Goal: Communication & Community: Answer question/provide support

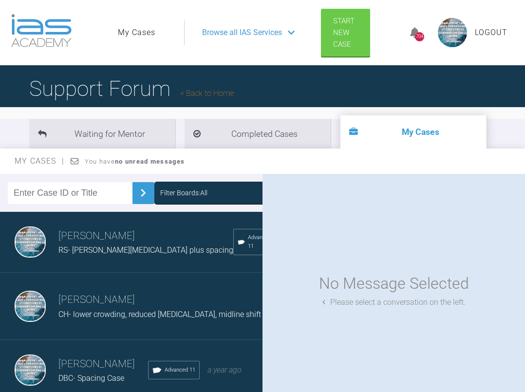
click at [90, 250] on span "RS- [PERSON_NAME][MEDICAL_DATA] plus spacing" at bounding box center [145, 249] width 175 height 9
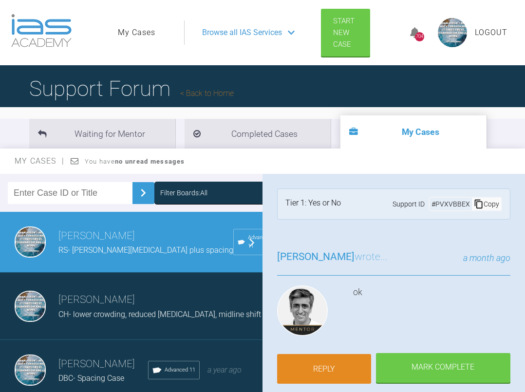
click at [310, 367] on link "Reply" at bounding box center [324, 369] width 94 height 30
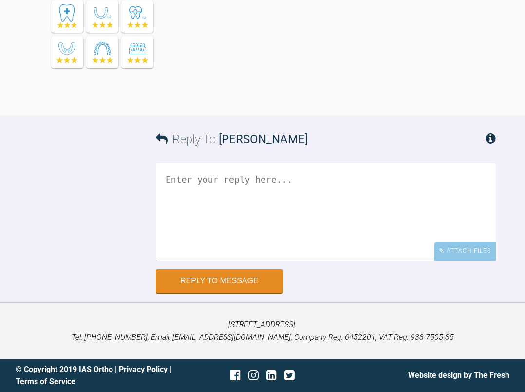
scroll to position [11277, 0]
click at [271, 182] on textarea at bounding box center [326, 212] width 340 height 97
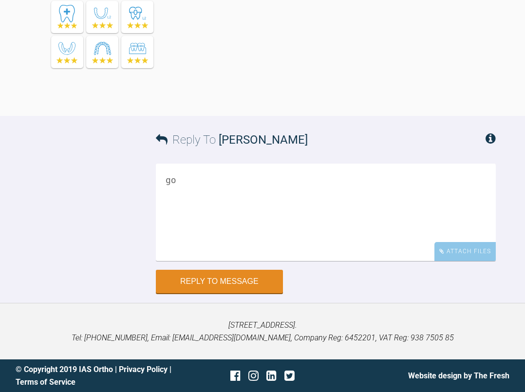
type textarea "g"
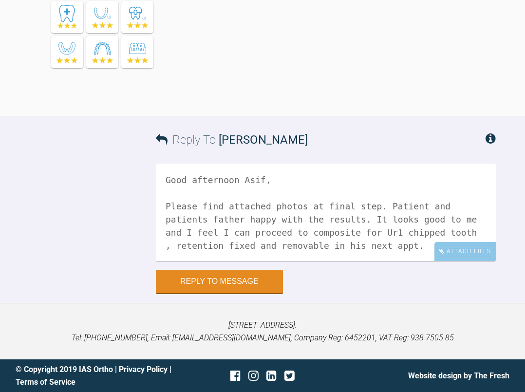
click at [191, 223] on textarea "Good afternoon Asif, Please find attached photos at final step. Patient and pat…" at bounding box center [326, 212] width 340 height 97
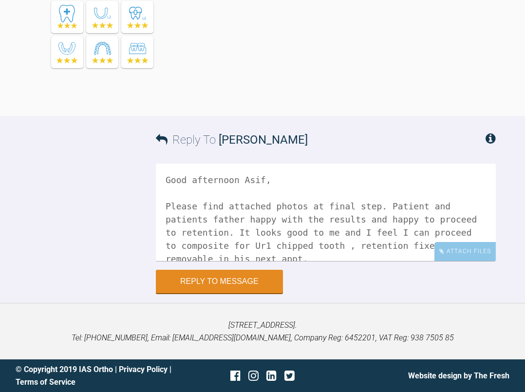
click at [275, 238] on textarea "Good afternoon Asif, Please find attached photos at final step. Patient and pat…" at bounding box center [326, 212] width 340 height 97
click at [231, 247] on textarea "Good afternoon Asif, Please find attached photos at final step. Patient and pat…" at bounding box center [326, 212] width 340 height 97
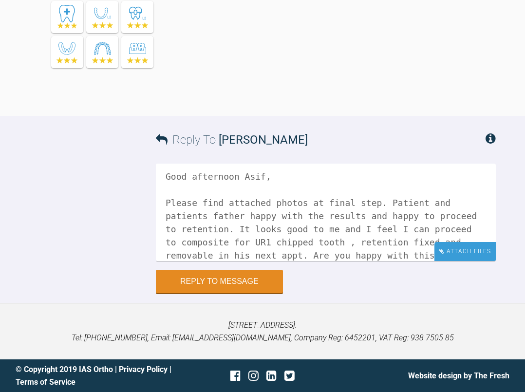
type textarea "Good afternoon Asif, Please find attached photos at final step. Patient and pat…"
click at [484, 255] on div "Attach Files" at bounding box center [464, 251] width 61 height 19
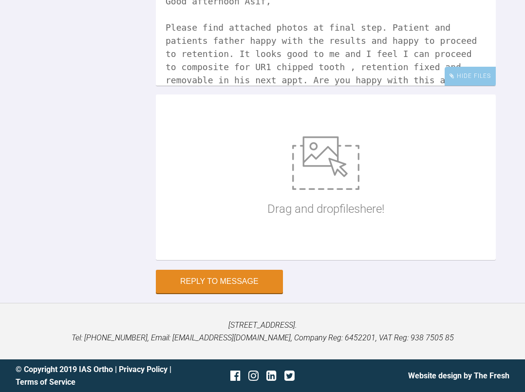
scroll to position [11440, 0]
click at [323, 167] on img at bounding box center [325, 163] width 67 height 54
type input "C:\fakepath\IMG_3077.JPG"
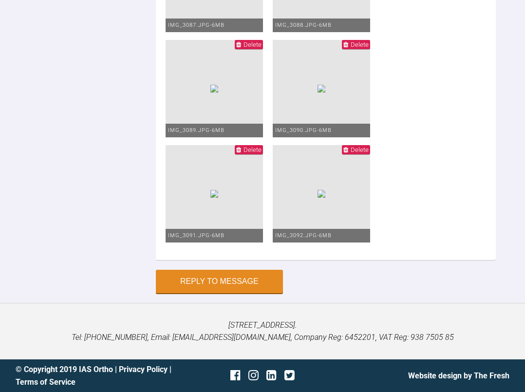
scroll to position [11289, 0]
click at [209, 283] on button "Reply to Message" at bounding box center [219, 282] width 127 height 23
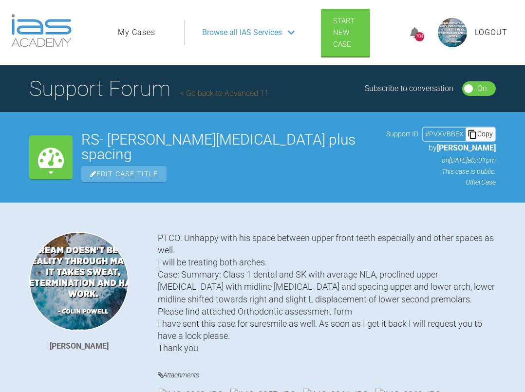
scroll to position [0, 0]
click at [141, 30] on link "My Cases" at bounding box center [136, 32] width 37 height 13
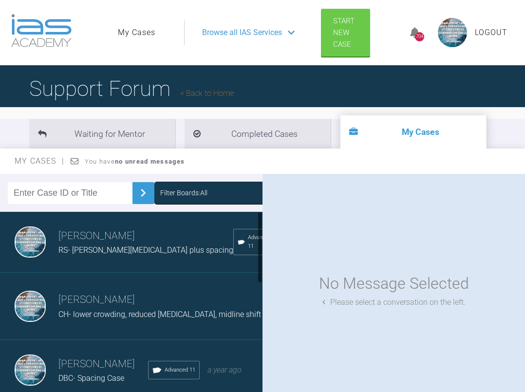
click at [87, 244] on h3 "[PERSON_NAME]" at bounding box center [145, 236] width 175 height 17
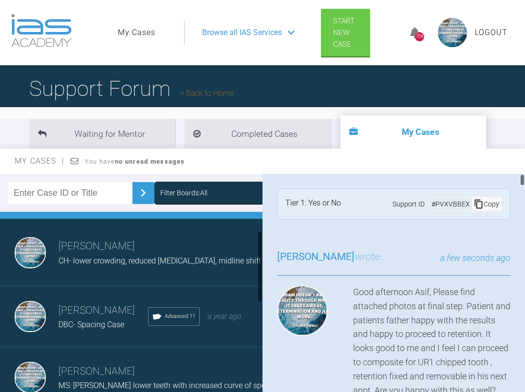
scroll to position [59, 0]
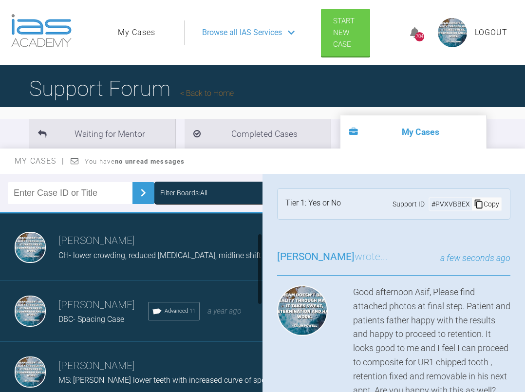
click at [74, 321] on span "DBC- Spacing Case" at bounding box center [91, 319] width 66 height 9
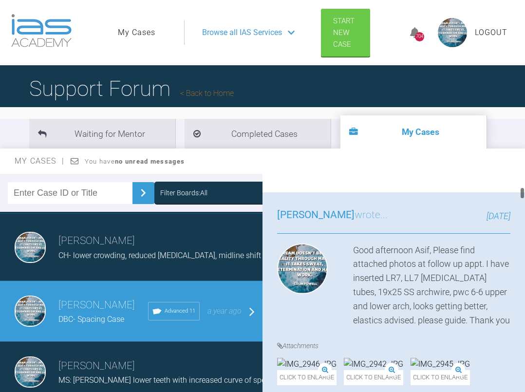
scroll to position [703, 0]
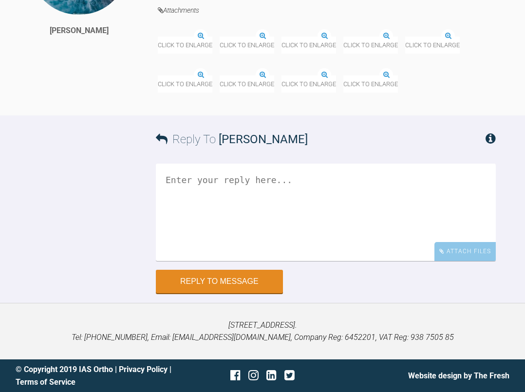
scroll to position [18101, 0]
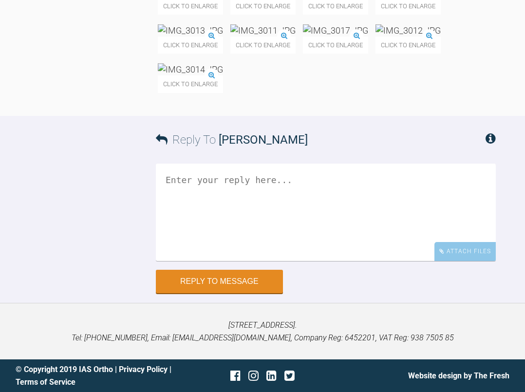
click at [249, 184] on textarea at bounding box center [326, 212] width 340 height 97
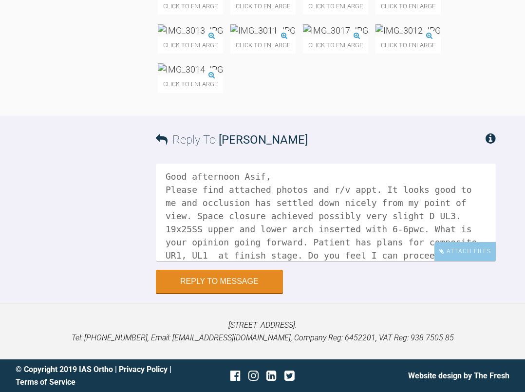
scroll to position [17, 0]
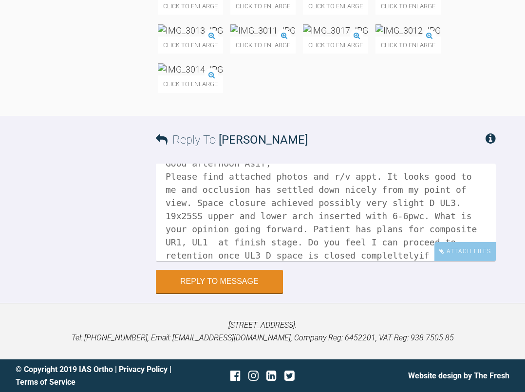
click at [454, 233] on textarea "Good afternoon Asif, Please find attached photos and r/v appt. It looks good to…" at bounding box center [326, 212] width 340 height 97
click at [420, 233] on textarea "Good afternoon Asif, Please find attached photos and r/v appt. It looks good to…" at bounding box center [326, 212] width 340 height 97
click at [433, 231] on textarea "Good afternoon Asif, Please find attached photos and r/v appt. It looks good to…" at bounding box center [326, 212] width 340 height 97
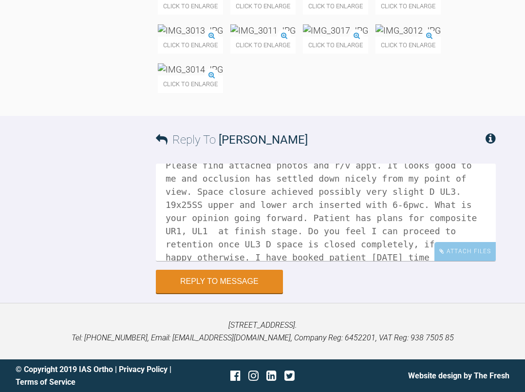
scroll to position [27, 0]
click at [225, 248] on textarea "Good afternoon Asif, Please find attached photos and r/v appt. It looks good to…" at bounding box center [326, 212] width 340 height 97
type textarea "Good afternoon Asif, Please find attached photos and r/v appt. It looks good to…"
click at [461, 256] on div "Attach Files" at bounding box center [464, 251] width 61 height 19
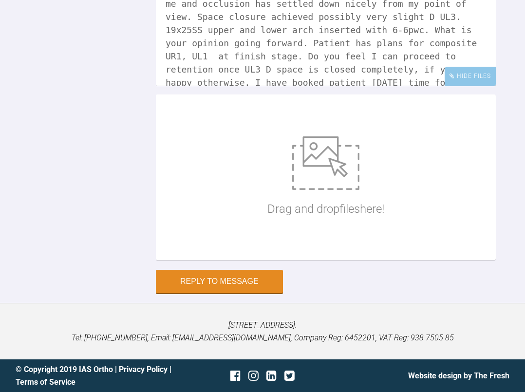
scroll to position [18216, 0]
click at [328, 190] on img at bounding box center [325, 163] width 67 height 54
type input "C:\fakepath\IMG_3067.JPG"
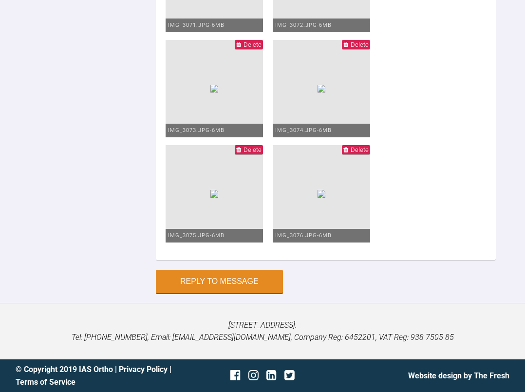
scroll to position [18766, 0]
click at [253, 149] on span "Delete" at bounding box center [252, 149] width 18 height 7
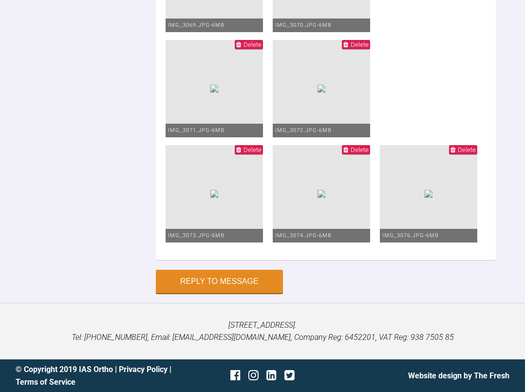
scroll to position [18660, 0]
click at [202, 282] on button "Reply to Message" at bounding box center [219, 282] width 127 height 23
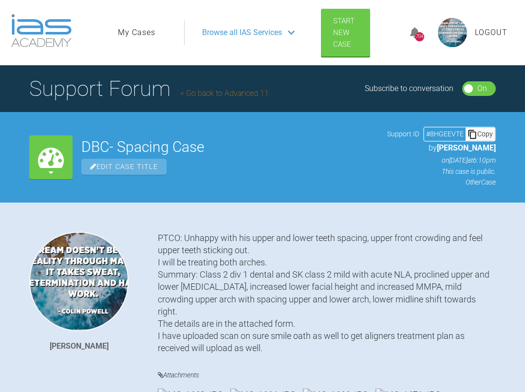
scroll to position [0, 0]
click at [137, 32] on link "My Cases" at bounding box center [136, 32] width 37 height 13
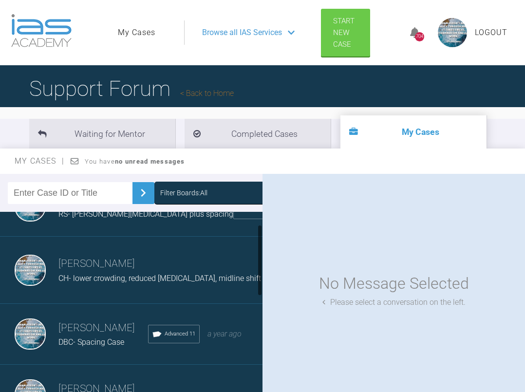
scroll to position [37, 0]
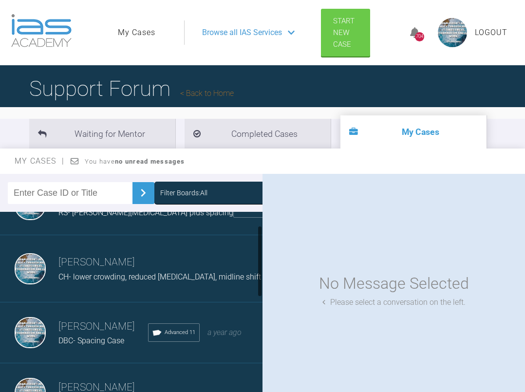
click at [75, 345] on span "DBC- Spacing Case" at bounding box center [91, 340] width 66 height 9
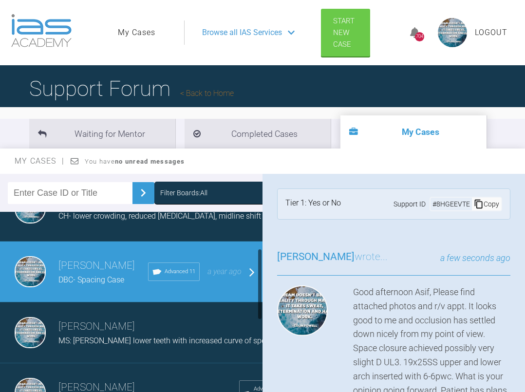
scroll to position [103, 0]
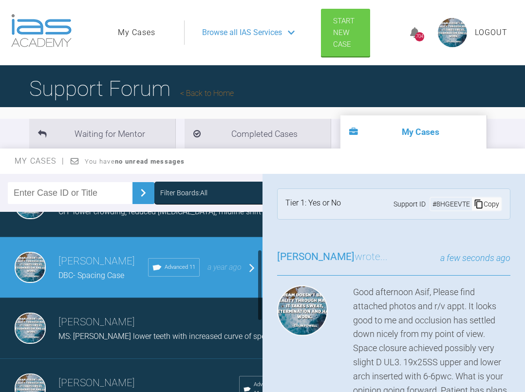
click at [88, 331] on h3 "[PERSON_NAME]" at bounding box center [163, 322] width 211 height 17
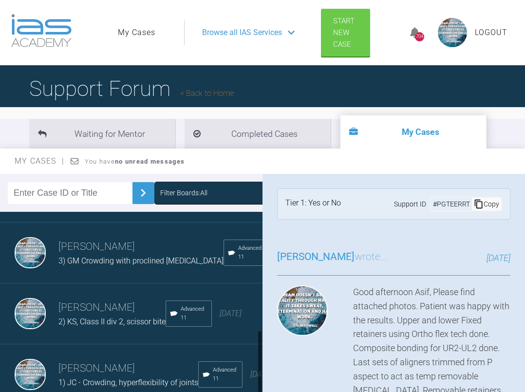
scroll to position [321, 0]
click at [101, 318] on span "2) KS, Class II div 2, scissor bite" at bounding box center [111, 321] width 107 height 9
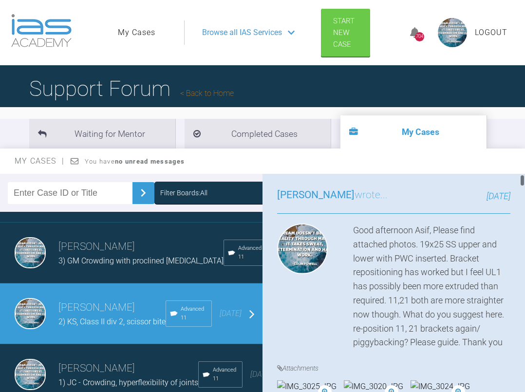
scroll to position [67, 0]
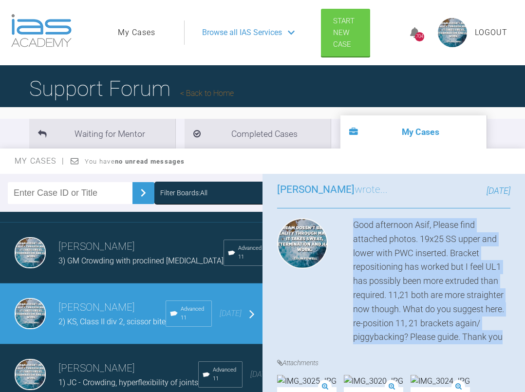
drag, startPoint x: 354, startPoint y: 225, endPoint x: 517, endPoint y: 341, distance: 200.0
click at [517, 341] on div "[PERSON_NAME] wrote... [DATE] Good afternoon Asif, Please find attached photos.…" at bounding box center [393, 355] width 262 height 377
copy div "Good afternoon Asif, Please find attached photos. 19x25 SS upper and lower with…"
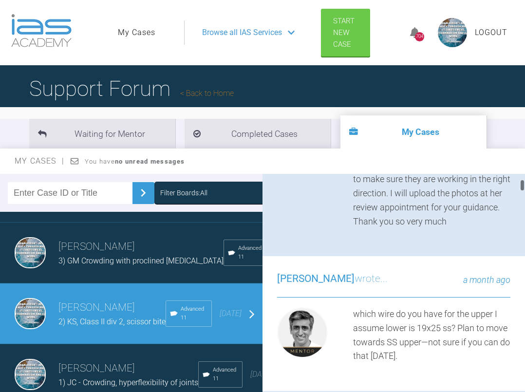
scroll to position [682, 0]
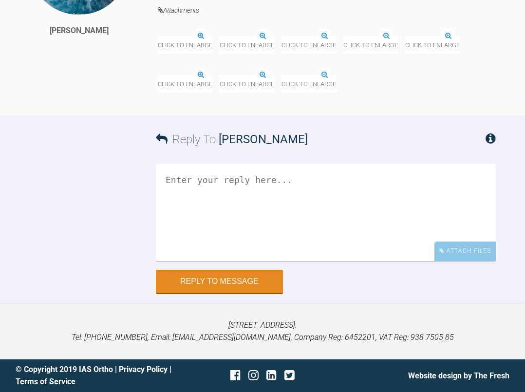
scroll to position [34587, 0]
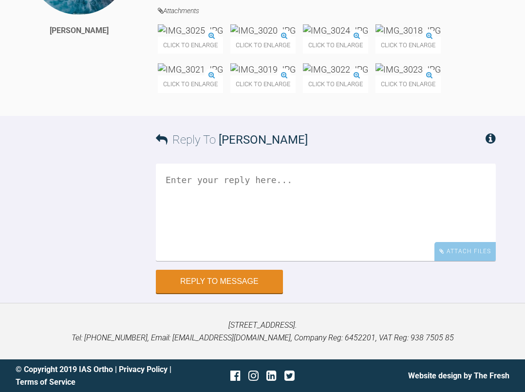
click at [234, 187] on textarea at bounding box center [326, 212] width 340 height 97
paste textarea "Good afternoon Asif, Please find attached photos. 19x25 SS upper and lower with…"
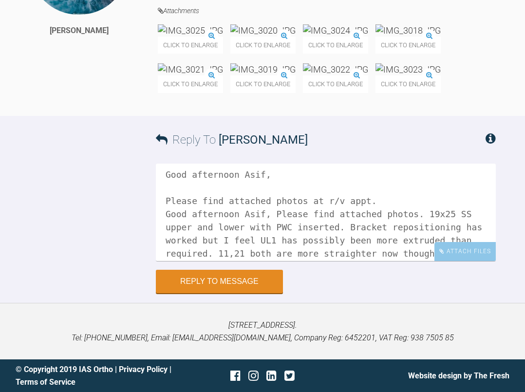
scroll to position [8, 0]
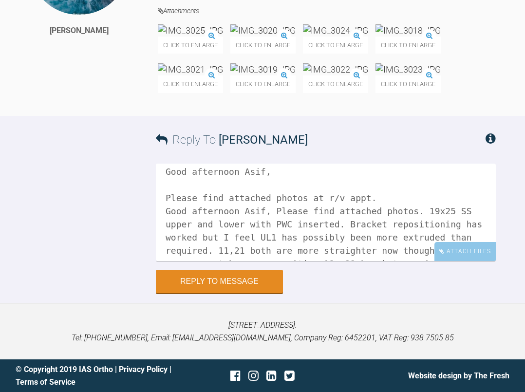
click at [361, 223] on textarea "Good afternoon Asif, Please find attached photos at r/v appt. Good afternoon As…" at bounding box center [326, 212] width 340 height 97
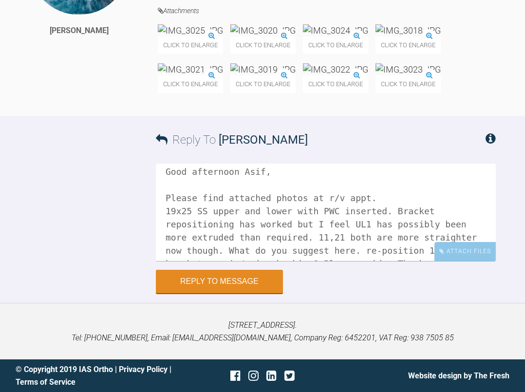
click at [180, 242] on textarea "Good afternoon Asif, Please find attached photos at r/v appt. 19x25 SS upper an…" at bounding box center [326, 212] width 340 height 97
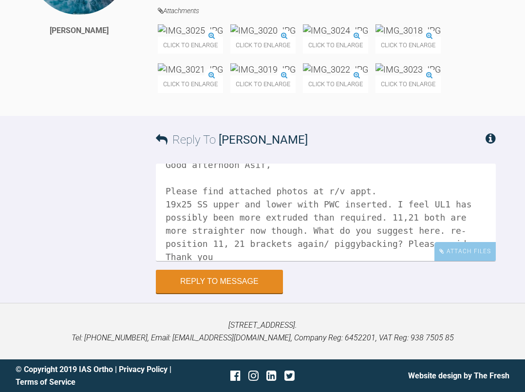
scroll to position [14, 0]
click at [461, 244] on textarea "Good afternoon Asif, Please find attached photos at r/v appt. 19x25 SS upper an…" at bounding box center [326, 212] width 340 height 97
type textarea "Good afternoon Asif, Please find attached photos at r/v appt. 19x25 SS upper an…"
click at [465, 261] on div "Attach Files" at bounding box center [464, 251] width 61 height 19
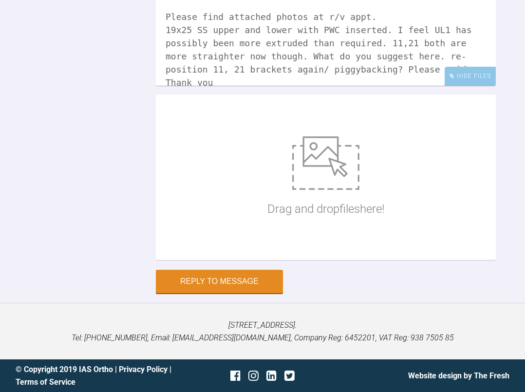
click at [322, 190] on img at bounding box center [325, 163] width 67 height 54
type input "C:\fakepath\IMG_3093.JPG"
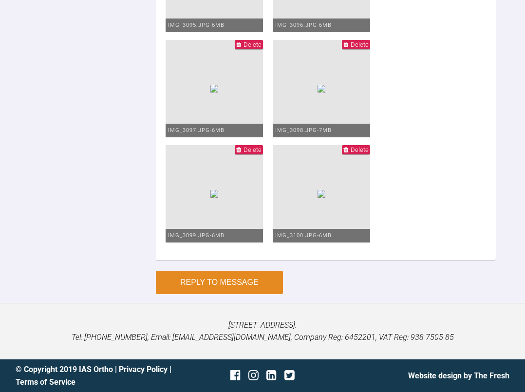
scroll to position [35147, 0]
click at [245, 286] on button "Reply to Message" at bounding box center [219, 282] width 127 height 23
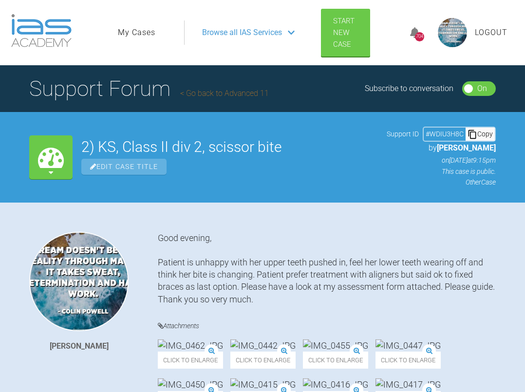
scroll to position [0, 0]
click at [142, 37] on link "My Cases" at bounding box center [136, 32] width 37 height 13
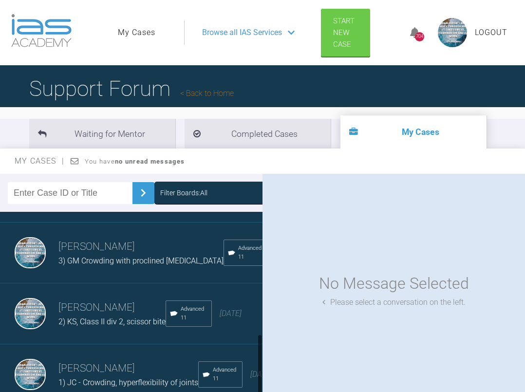
scroll to position [331, 0]
click at [89, 317] on span "2) KS, Class II div 2, scissor bite" at bounding box center [111, 321] width 107 height 9
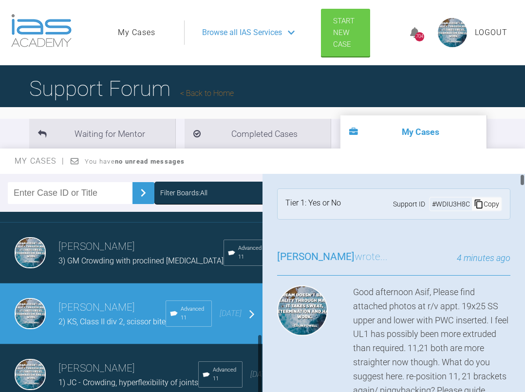
scroll to position [0, 0]
click at [148, 37] on link "My Cases" at bounding box center [136, 32] width 37 height 13
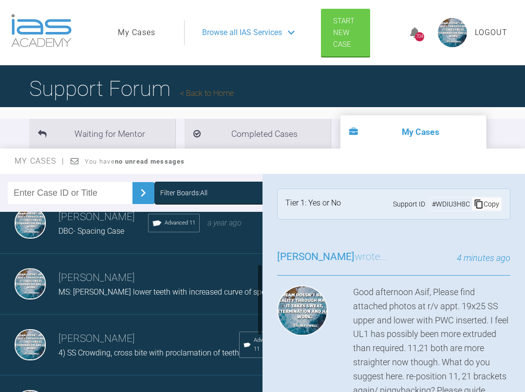
scroll to position [140, 0]
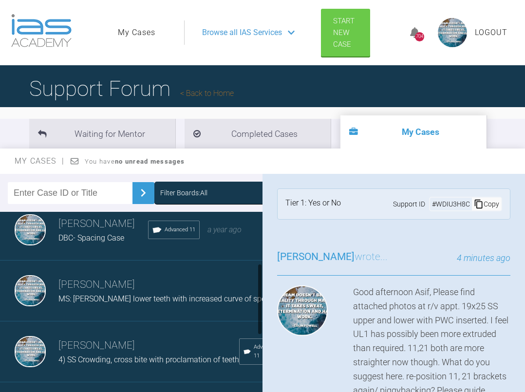
click at [85, 300] on span "MS: [PERSON_NAME] lower teeth with increased curve of spee" at bounding box center [163, 298] width 211 height 9
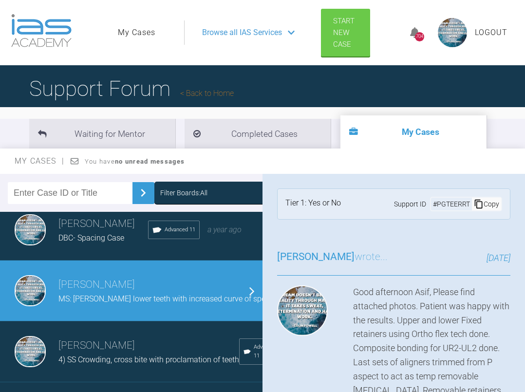
click at [102, 242] on span "DBC- Spacing Case" at bounding box center [91, 237] width 66 height 9
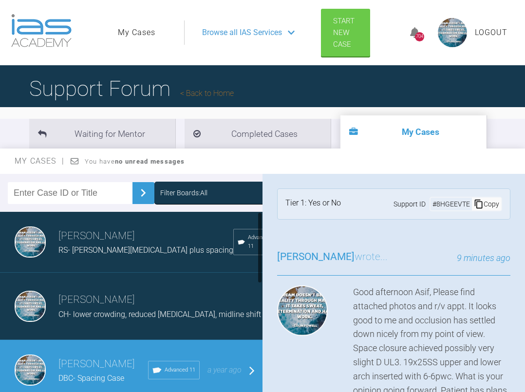
scroll to position [0, 0]
click at [102, 242] on h3 "[PERSON_NAME]" at bounding box center [145, 236] width 175 height 17
